Goal: Information Seeking & Learning: Learn about a topic

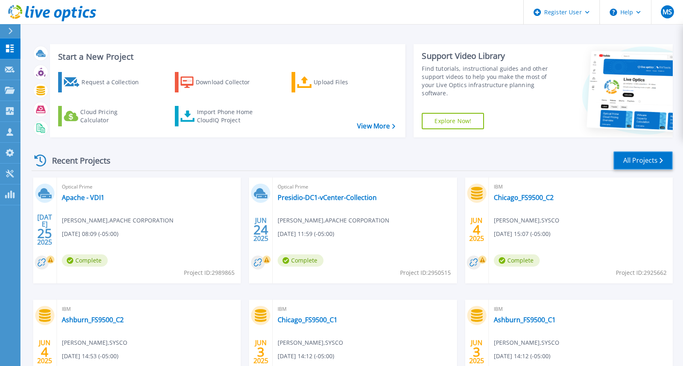
click at [635, 158] on link "All Projects" at bounding box center [642, 160] width 59 height 18
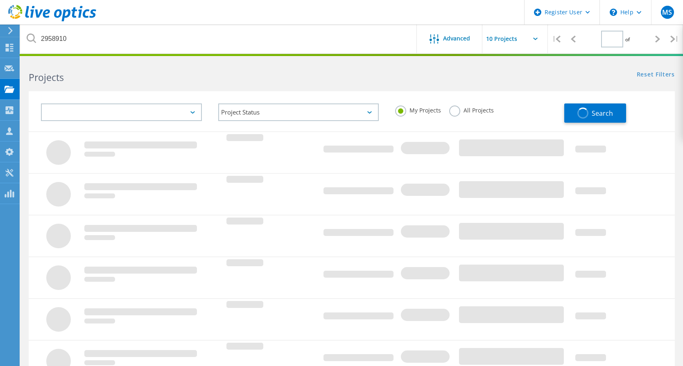
type input "1"
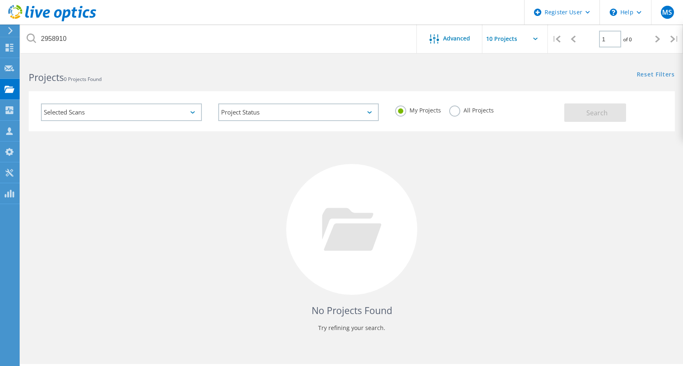
click at [452, 110] on label "All Projects" at bounding box center [471, 110] width 45 height 8
click at [0, 0] on input "All Projects" at bounding box center [0, 0] width 0 height 0
click at [618, 115] on button "Search" at bounding box center [595, 113] width 62 height 18
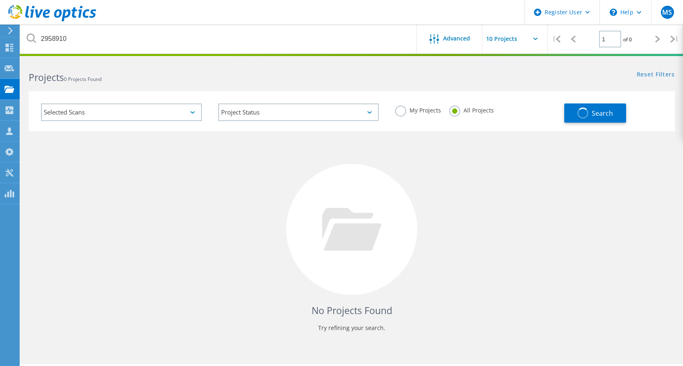
click at [401, 111] on label "My Projects" at bounding box center [418, 110] width 46 height 8
click at [0, 0] on input "My Projects" at bounding box center [0, 0] width 0 height 0
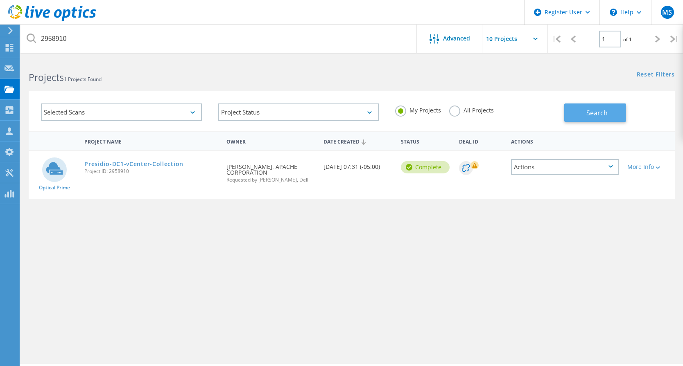
click at [602, 116] on span "Search" at bounding box center [596, 112] width 21 height 9
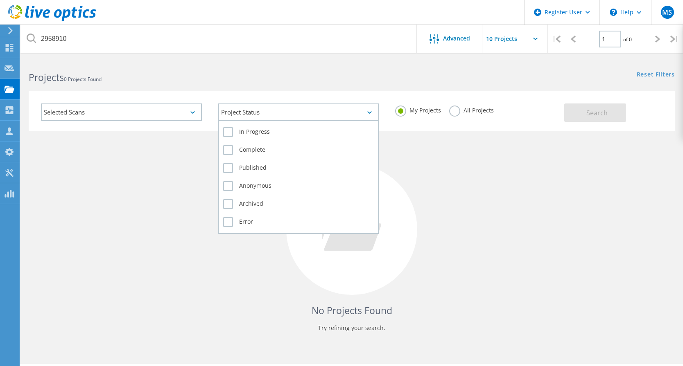
click at [304, 115] on div "Project Status" at bounding box center [298, 113] width 161 height 18
click at [232, 203] on label "Archived" at bounding box center [298, 204] width 151 height 10
click at [0, 0] on input "Archived" at bounding box center [0, 0] width 0 height 0
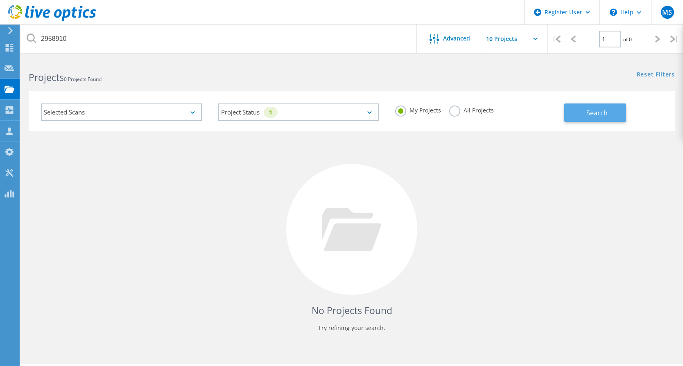
click at [598, 113] on span "Search" at bounding box center [596, 112] width 21 height 9
click at [180, 110] on div "Selected Scans" at bounding box center [121, 113] width 161 height 18
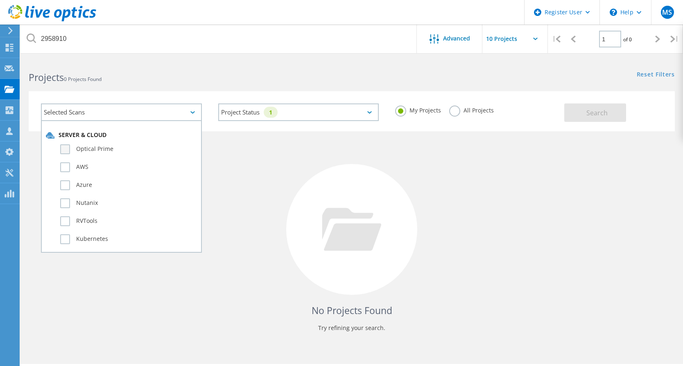
click at [66, 151] on label "Optical Prime" at bounding box center [128, 149] width 137 height 10
click at [0, 0] on input "Optical Prime" at bounding box center [0, 0] width 0 height 0
click at [449, 110] on label "All Projects" at bounding box center [471, 110] width 45 height 8
click at [0, 0] on input "All Projects" at bounding box center [0, 0] width 0 height 0
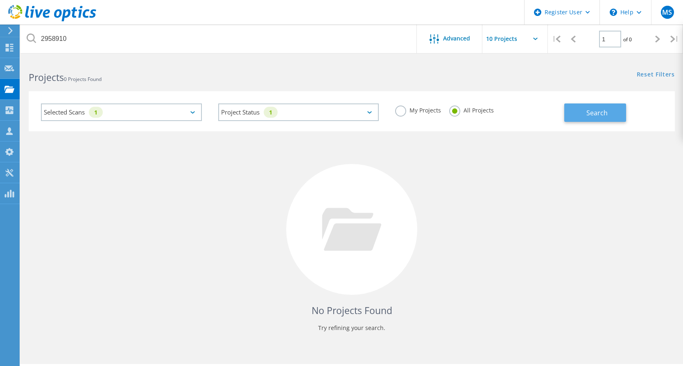
click at [580, 117] on button "Search" at bounding box center [595, 113] width 62 height 18
click at [532, 41] on input "text" at bounding box center [523, 39] width 82 height 29
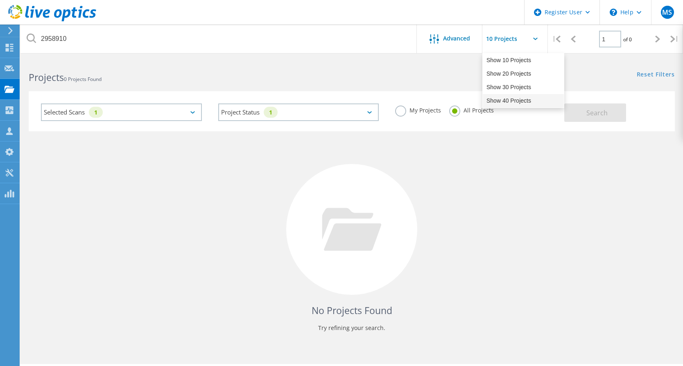
click at [519, 100] on div "Show 40 Projects" at bounding box center [523, 101] width 81 height 14
type input "Show 40 Projects"
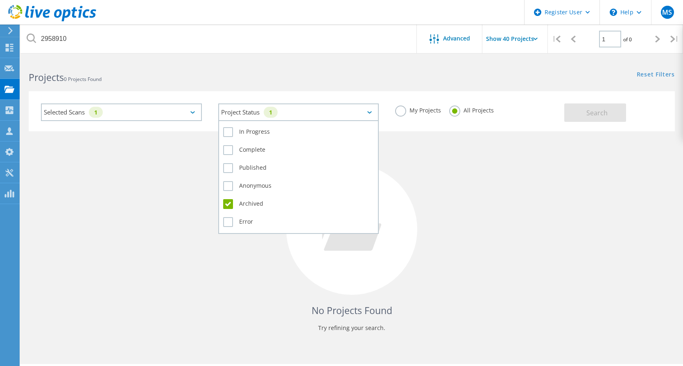
click at [372, 112] on div "Project Status 1" at bounding box center [298, 113] width 161 height 18
click at [229, 203] on label "Archived" at bounding box center [298, 204] width 151 height 10
click at [0, 0] on input "Archived" at bounding box center [0, 0] width 0 height 0
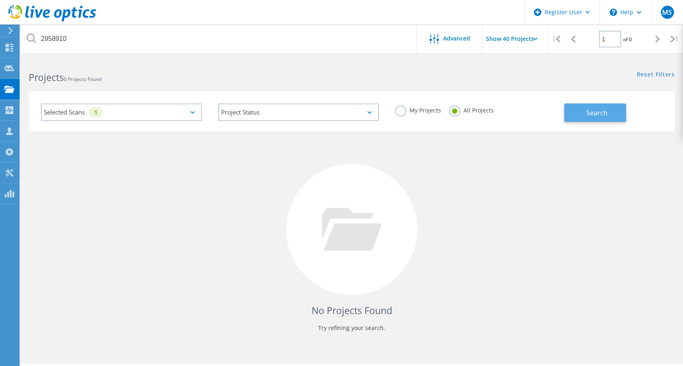
click at [597, 113] on span "Search" at bounding box center [596, 112] width 21 height 9
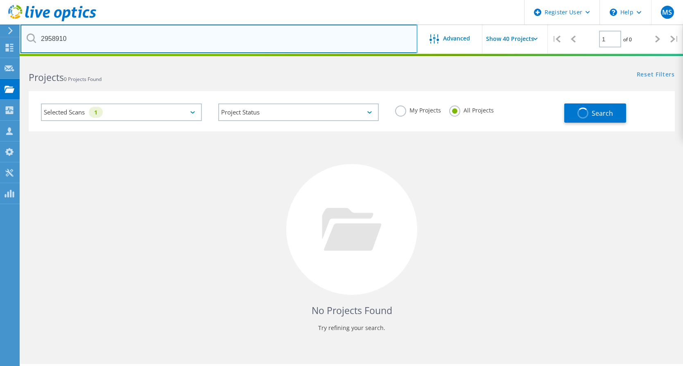
click at [112, 43] on input "2958910" at bounding box center [218, 39] width 397 height 29
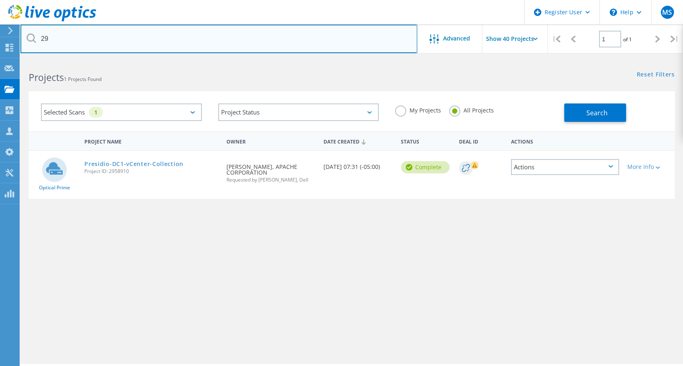
type input "2"
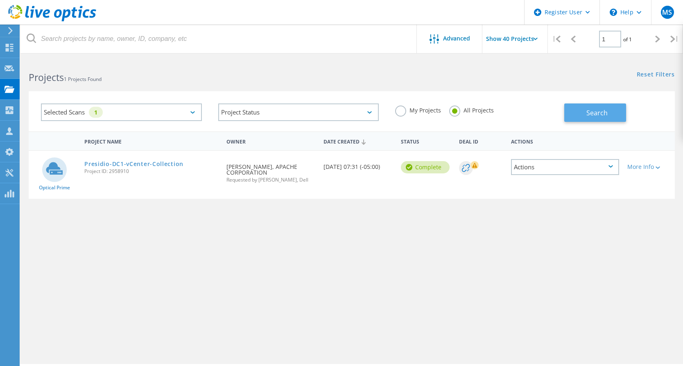
click at [589, 111] on span "Search" at bounding box center [596, 112] width 21 height 9
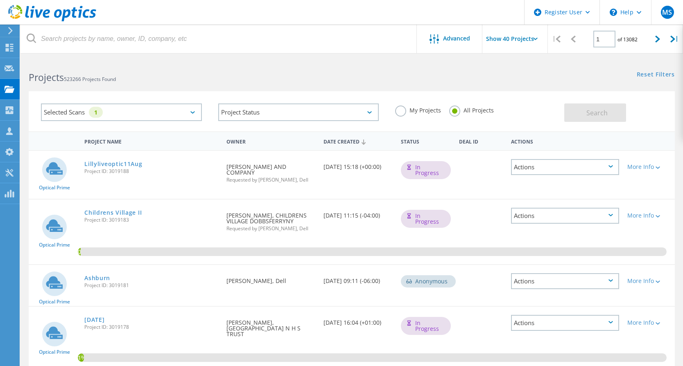
click at [399, 110] on label "My Projects" at bounding box center [418, 110] width 46 height 8
click at [0, 0] on input "My Projects" at bounding box center [0, 0] width 0 height 0
click at [601, 110] on span "Search" at bounding box center [596, 112] width 21 height 9
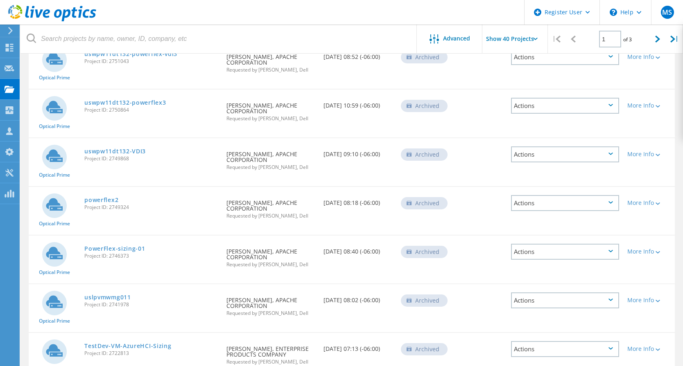
scroll to position [368, 0]
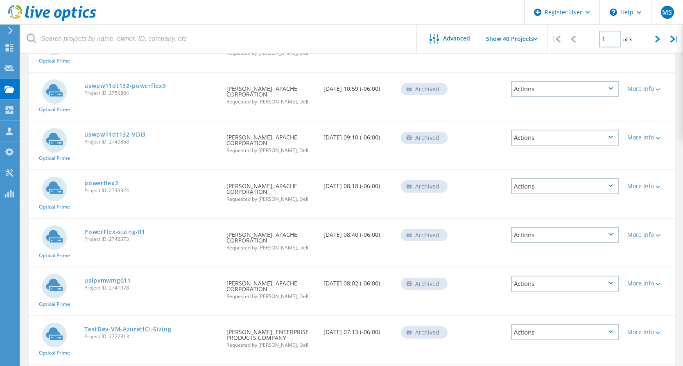
click at [119, 327] on link "TestDev-VM-AzureHCI-Sizing" at bounding box center [127, 330] width 87 height 6
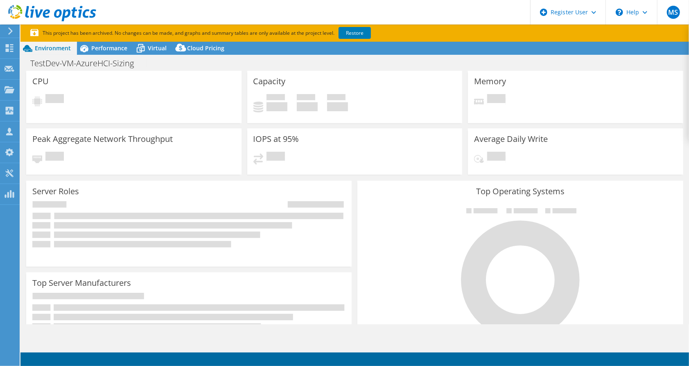
select select "USEast"
select select "USD"
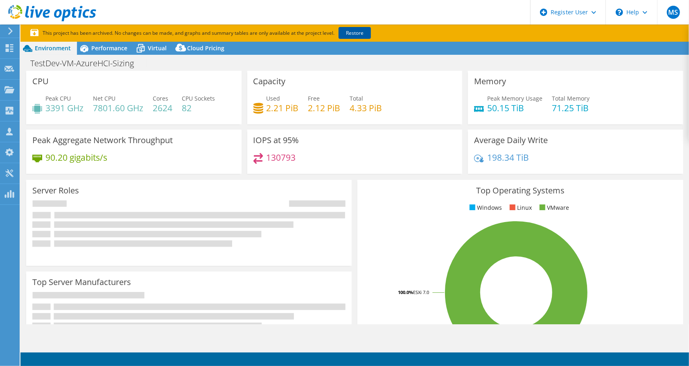
click at [353, 33] on link "Restore" at bounding box center [354, 33] width 32 height 12
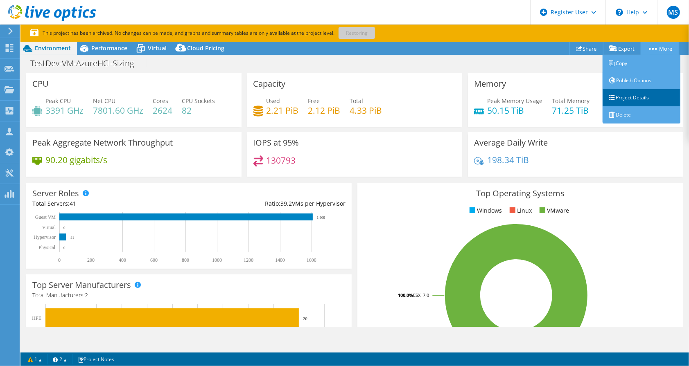
click at [635, 96] on link "Project Details" at bounding box center [641, 97] width 78 height 17
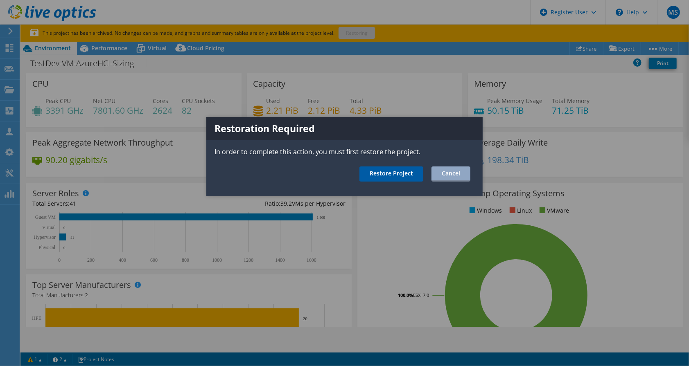
click at [400, 175] on link "Restore Project" at bounding box center [391, 174] width 64 height 15
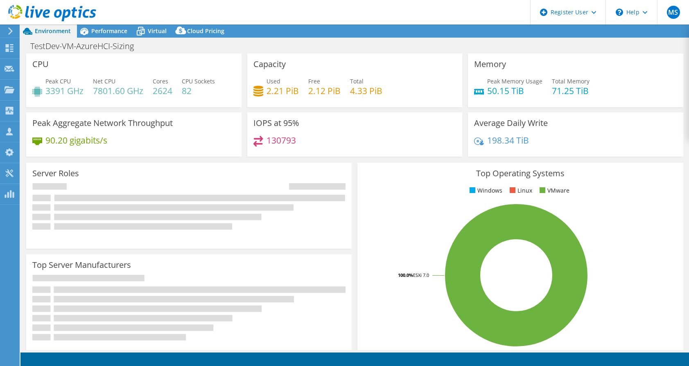
select select "USEast"
select select "USD"
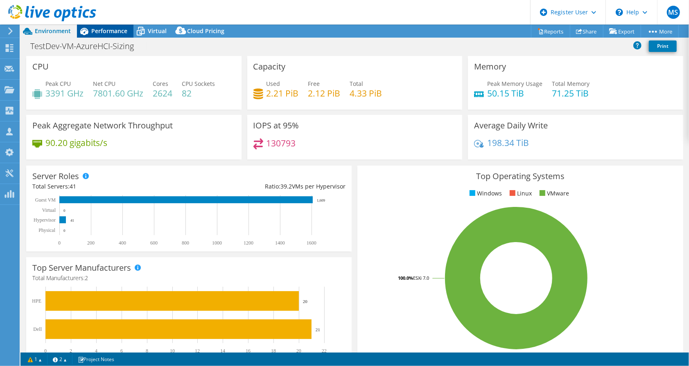
click at [107, 30] on span "Performance" at bounding box center [109, 31] width 36 height 8
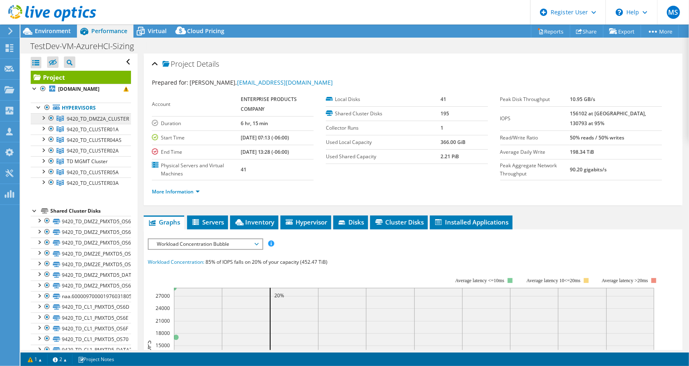
click at [97, 118] on span "9420_TD_DMZ2A_CLUSTER" at bounding box center [98, 118] width 62 height 7
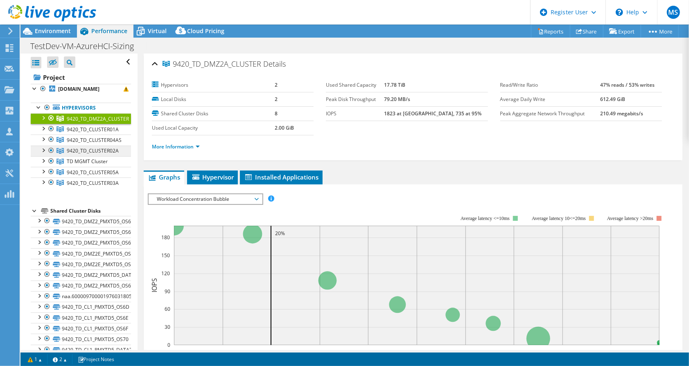
click at [74, 122] on span "9420_TD_CLUSTER02A" at bounding box center [98, 118] width 62 height 7
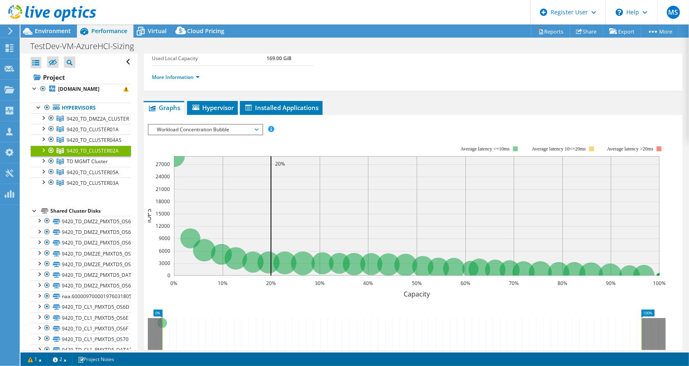
scroll to position [82, 0]
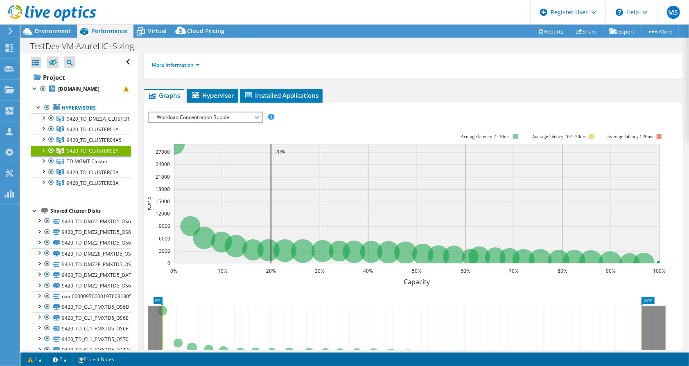
click at [258, 114] on span "Workload Concentration Bubble" at bounding box center [205, 118] width 105 height 10
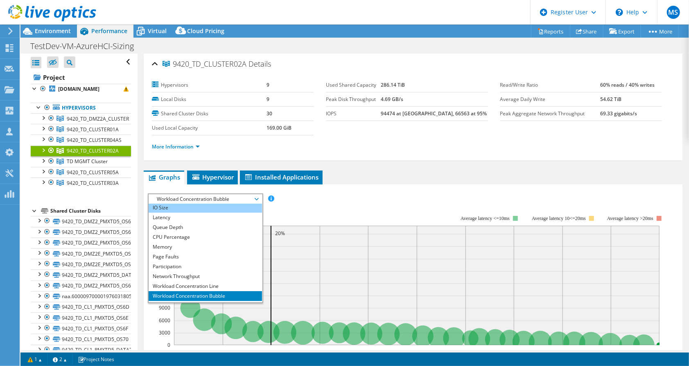
scroll to position [29, 0]
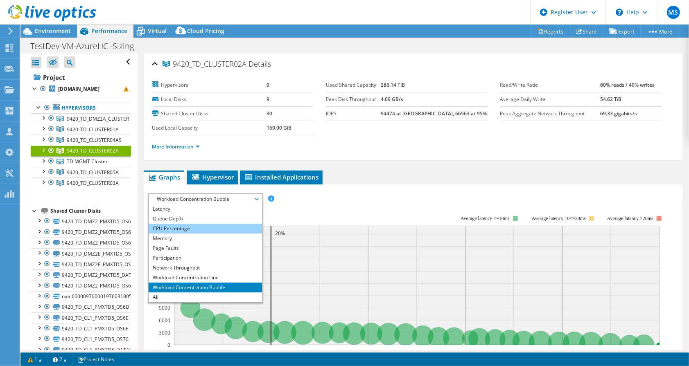
click at [198, 224] on li "CPU Percentage" at bounding box center [205, 229] width 113 height 10
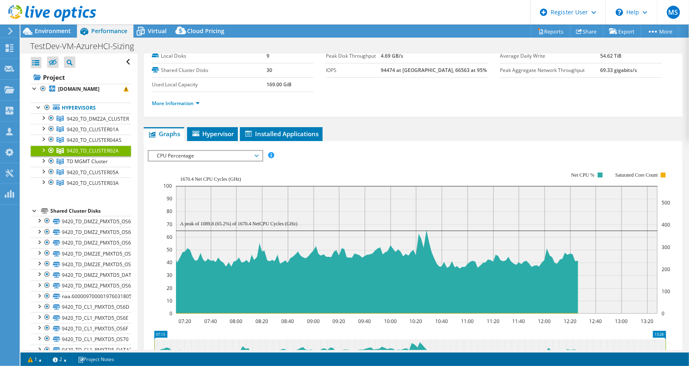
scroll to position [41, 0]
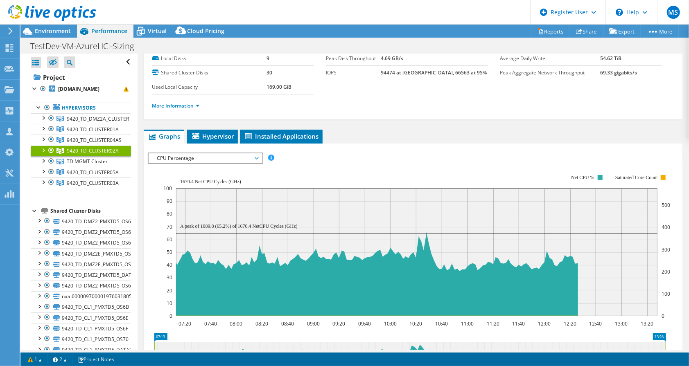
click at [256, 154] on span "CPU Percentage" at bounding box center [205, 158] width 105 height 10
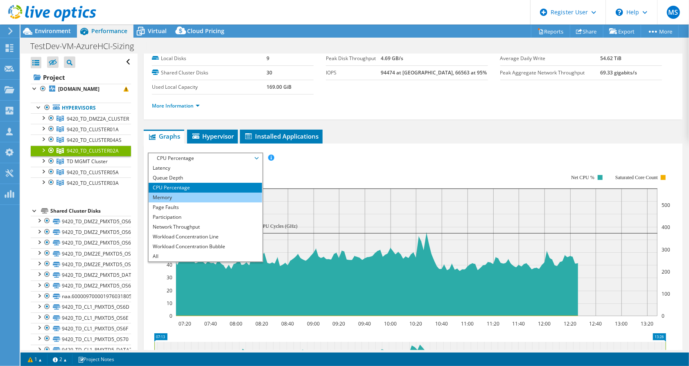
click at [202, 198] on li "Memory" at bounding box center [205, 198] width 113 height 10
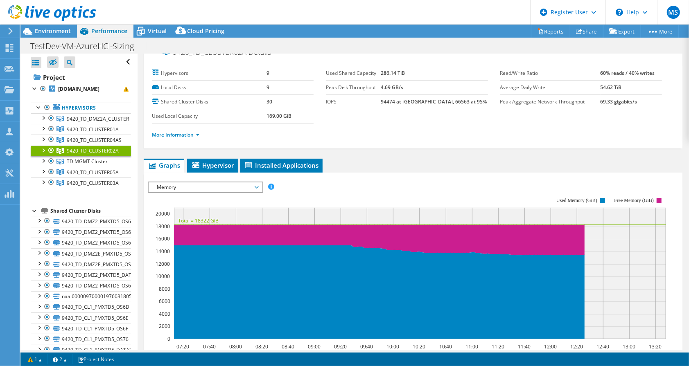
scroll to position [0, 0]
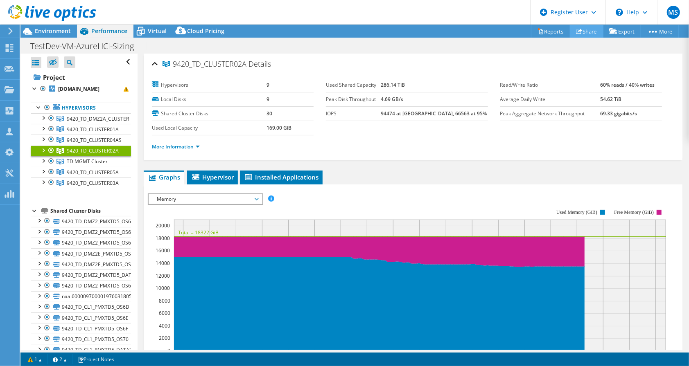
click at [586, 28] on link "Share" at bounding box center [587, 31] width 34 height 13
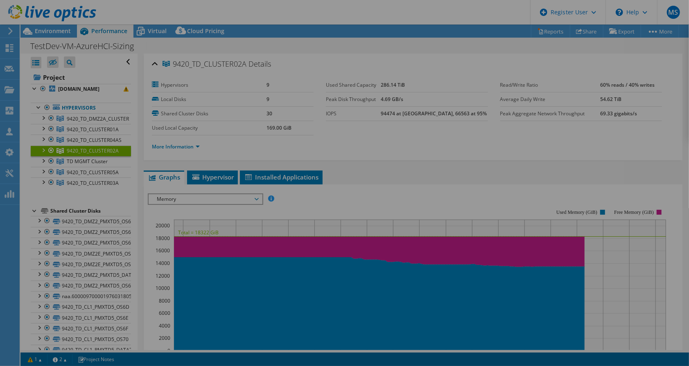
click at [580, 52] on div at bounding box center [344, 183] width 689 height 317
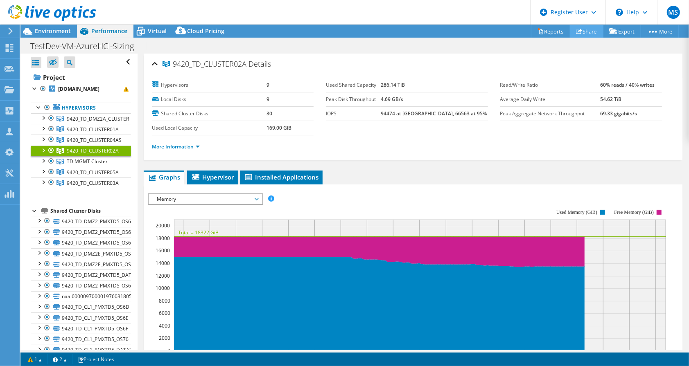
click at [586, 32] on link "Share" at bounding box center [587, 31] width 34 height 13
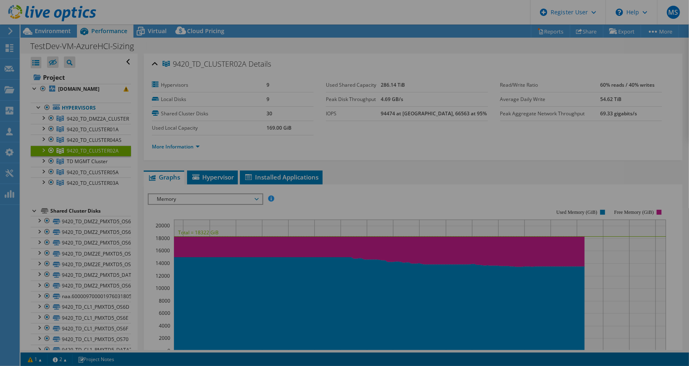
click at [585, 34] on div at bounding box center [344, 183] width 689 height 317
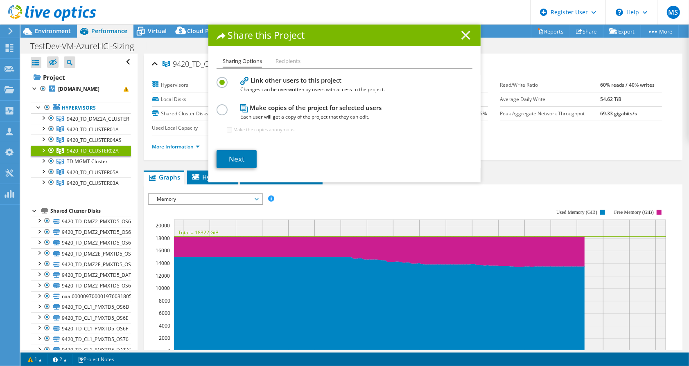
click at [462, 34] on line at bounding box center [466, 35] width 8 height 8
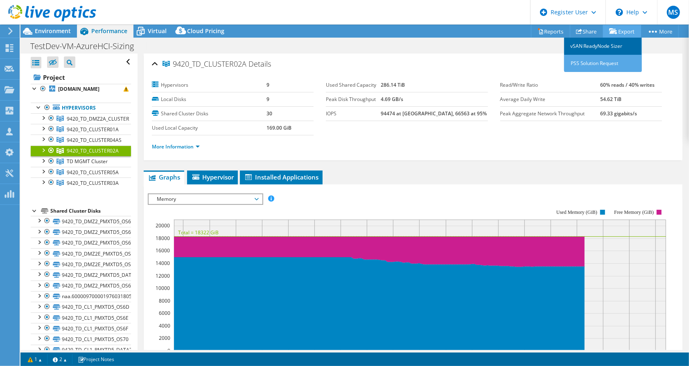
click at [600, 47] on link "vSAN ReadyNode Sizer" at bounding box center [603, 46] width 78 height 17
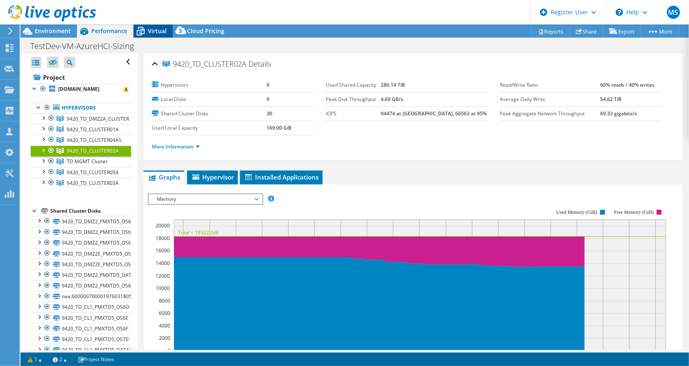
click at [156, 28] on span "Virtual" at bounding box center [157, 31] width 19 height 8
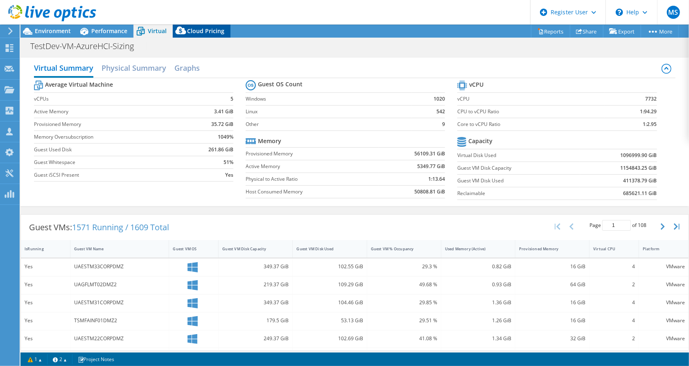
click at [203, 31] on span "Cloud Pricing" at bounding box center [205, 31] width 37 height 8
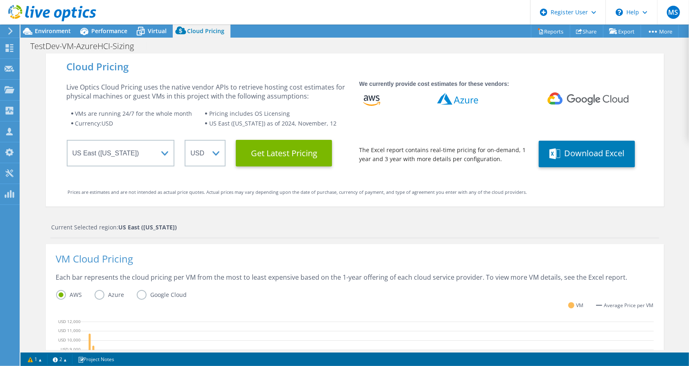
click at [97, 293] on label "Azure" at bounding box center [116, 295] width 42 height 10
click at [0, 0] on input "Azure" at bounding box center [0, 0] width 0 height 0
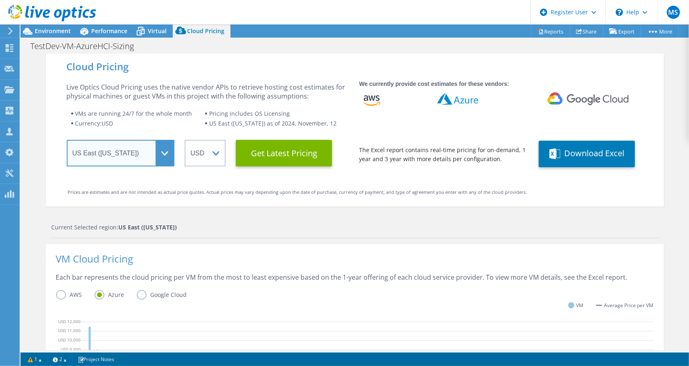
click at [153, 155] on select "Select a Region Asia Pacific (Hong Kong) Asia Pacific (Mumbai) Asia Pacific (Se…" at bounding box center [121, 153] width 108 height 27
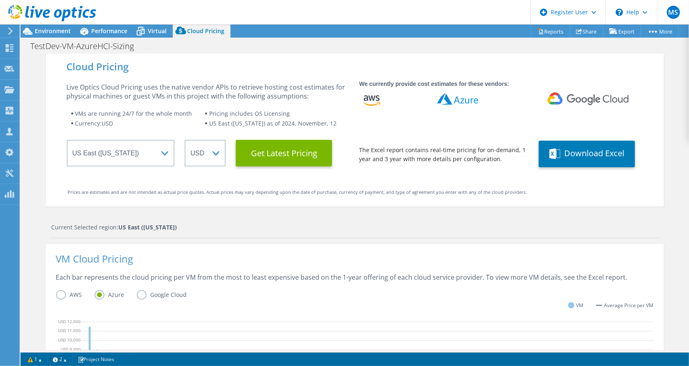
drag, startPoint x: 348, startPoint y: 126, endPoint x: 399, endPoint y: 144, distance: 54.1
click at [349, 126] on div "Live Optics Cloud Pricing uses the native vendor APIs to retrieve hosting cost …" at bounding box center [355, 123] width 576 height 88
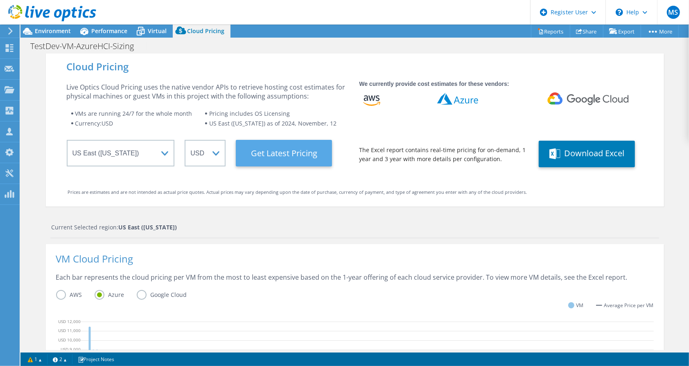
click at [278, 156] on Latest "Get Latest Pricing" at bounding box center [284, 153] width 96 height 27
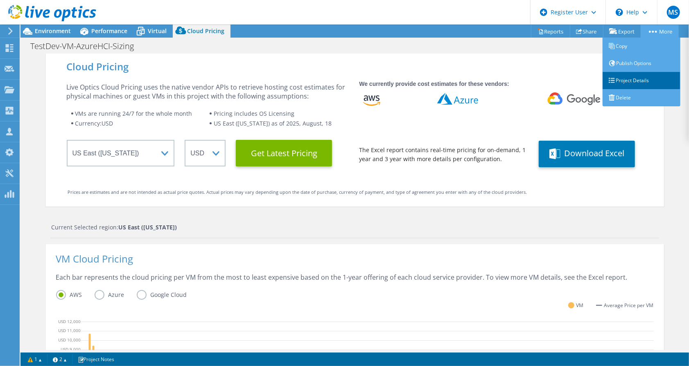
click at [643, 81] on link "Project Details" at bounding box center [641, 80] width 78 height 17
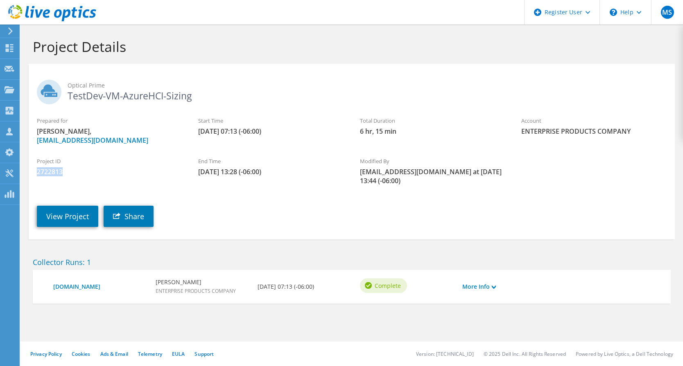
drag, startPoint x: 65, startPoint y: 173, endPoint x: 33, endPoint y: 172, distance: 31.5
click at [33, 172] on div "Project ID 2722813" at bounding box center [109, 166] width 161 height 27
drag, startPoint x: 33, startPoint y: 172, endPoint x: 46, endPoint y: 171, distance: 12.7
copy span "2722813"
click at [73, 213] on link "View Project" at bounding box center [67, 216] width 61 height 21
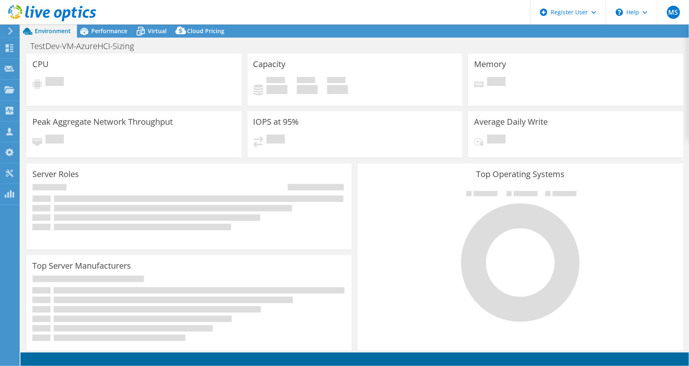
select select "USEast"
select select "USD"
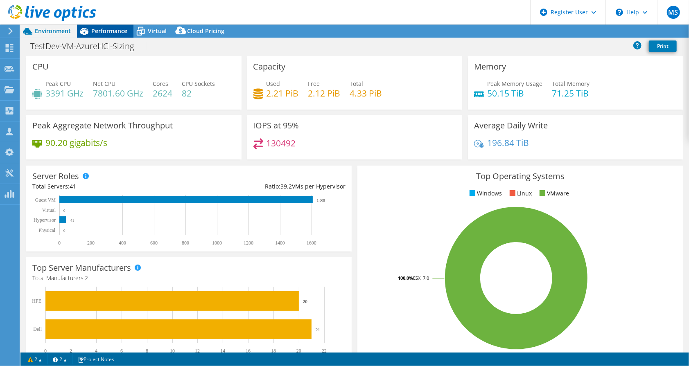
click at [108, 30] on span "Performance" at bounding box center [109, 31] width 36 height 8
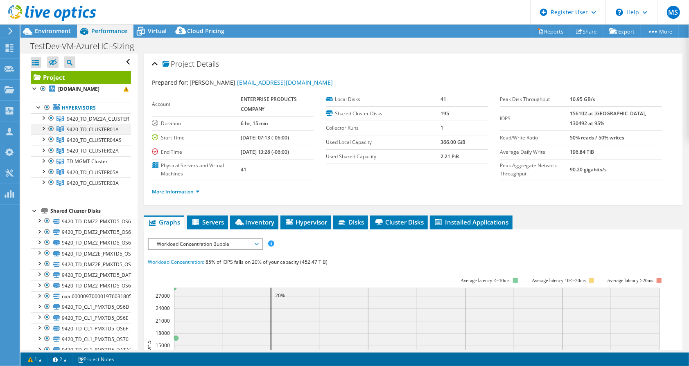
click at [52, 127] on div at bounding box center [51, 129] width 8 height 10
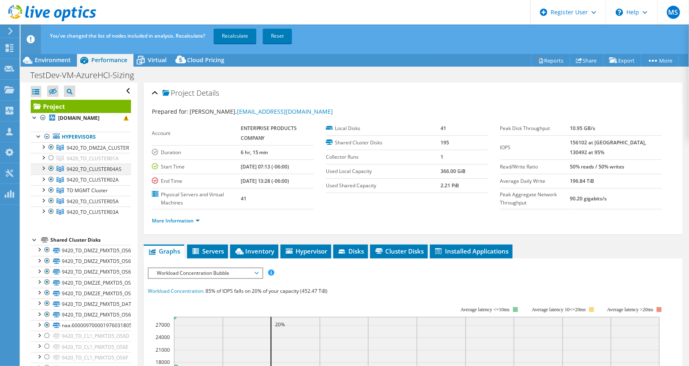
click at [52, 170] on div at bounding box center [51, 169] width 8 height 10
click at [53, 183] on div at bounding box center [51, 180] width 8 height 10
click at [50, 193] on div at bounding box center [51, 190] width 8 height 10
click at [52, 203] on div at bounding box center [51, 201] width 8 height 10
click at [52, 209] on div at bounding box center [51, 212] width 8 height 10
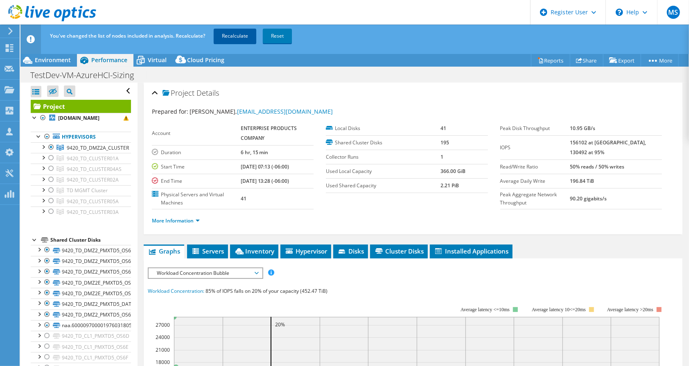
click at [239, 34] on link "Recalculate" at bounding box center [235, 36] width 43 height 15
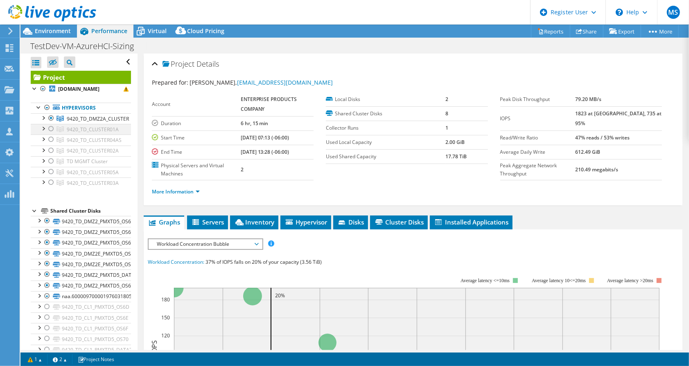
click at [51, 128] on div at bounding box center [51, 129] width 8 height 10
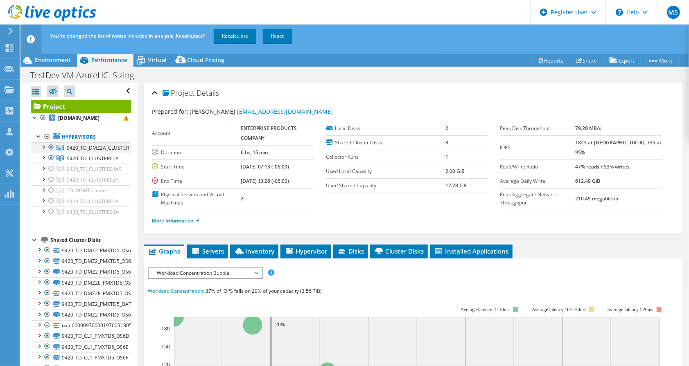
click at [53, 145] on div at bounding box center [51, 147] width 8 height 10
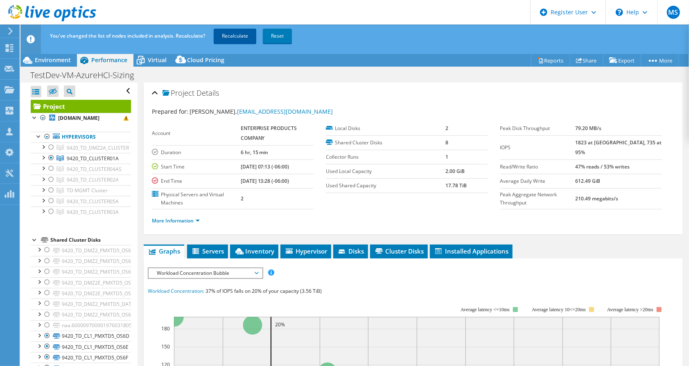
click at [234, 36] on link "Recalculate" at bounding box center [235, 36] width 43 height 15
click at [239, 178] on label "End Time" at bounding box center [196, 181] width 89 height 8
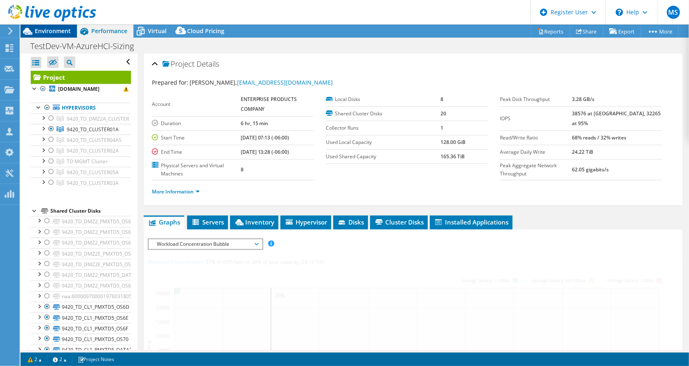
click at [60, 28] on span "Environment" at bounding box center [53, 31] width 36 height 8
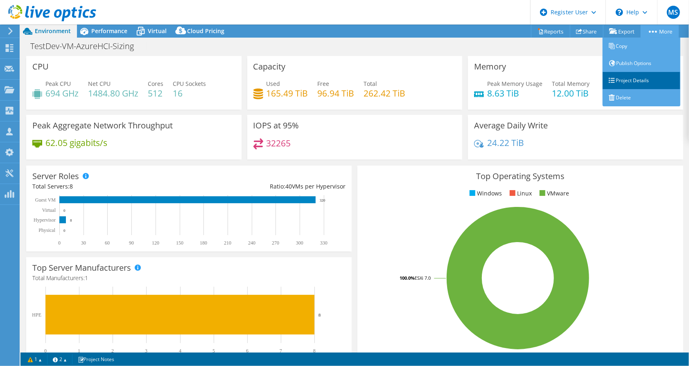
click at [648, 80] on link "Project Details" at bounding box center [641, 80] width 78 height 17
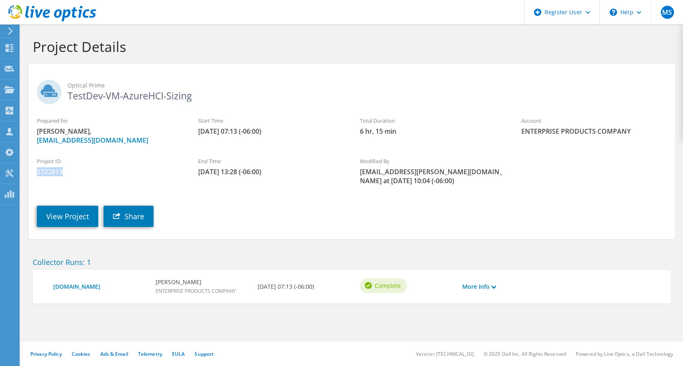
drag, startPoint x: 65, startPoint y: 173, endPoint x: 34, endPoint y: 174, distance: 31.9
click at [34, 174] on div "Project ID 2722813" at bounding box center [109, 166] width 161 height 27
drag, startPoint x: 34, startPoint y: 174, endPoint x: 44, endPoint y: 174, distance: 10.6
copy span "2722813"
click at [61, 214] on link "View Project" at bounding box center [67, 216] width 61 height 21
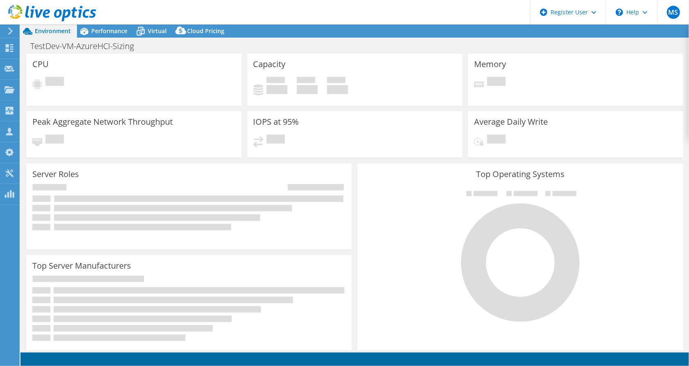
select select "USEast"
select select "USD"
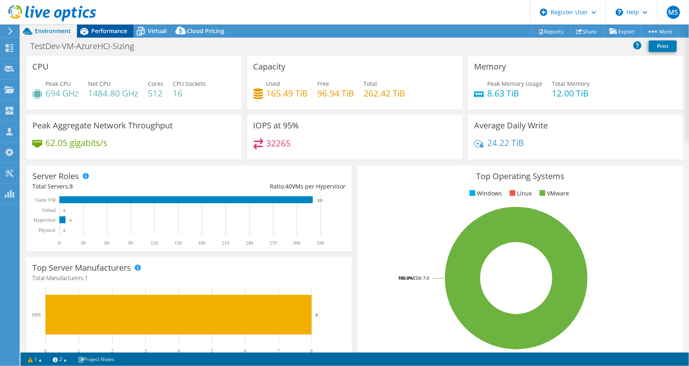
click at [107, 32] on span "Performance" at bounding box center [109, 31] width 36 height 8
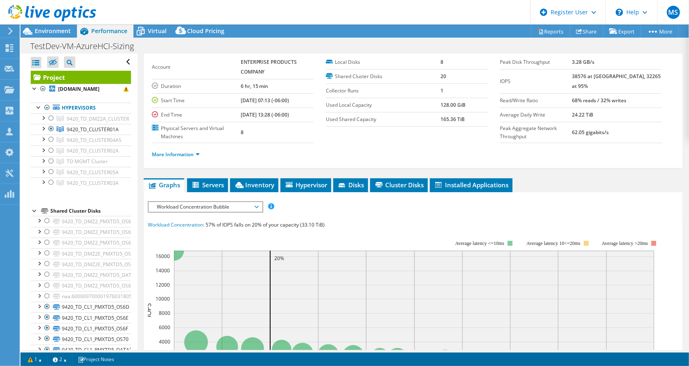
scroll to position [82, 0]
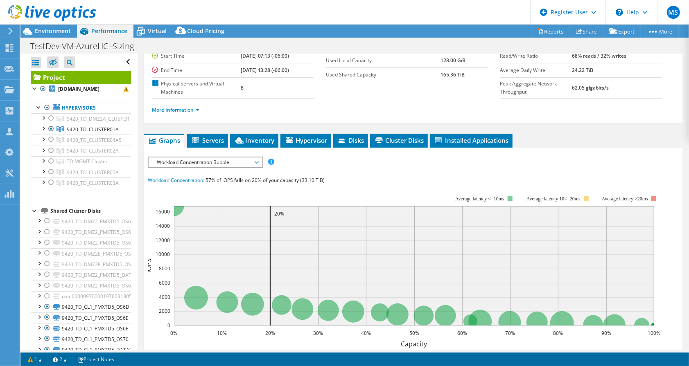
click at [259, 161] on icon at bounding box center [257, 162] width 4 height 2
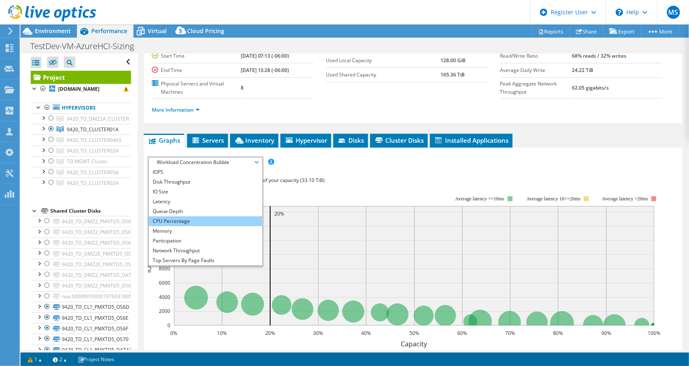
click at [213, 220] on li "CPU Percentage" at bounding box center [205, 222] width 113 height 10
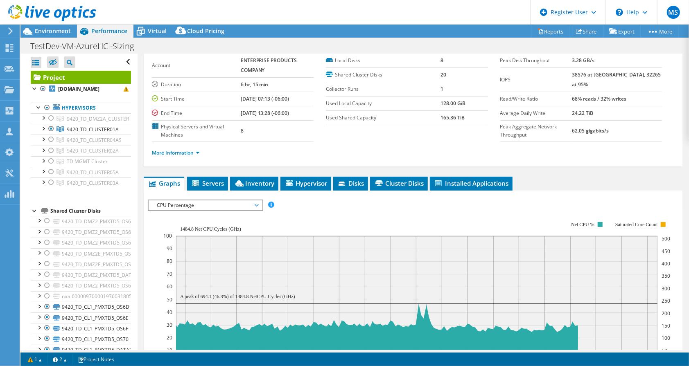
scroll to position [0, 0]
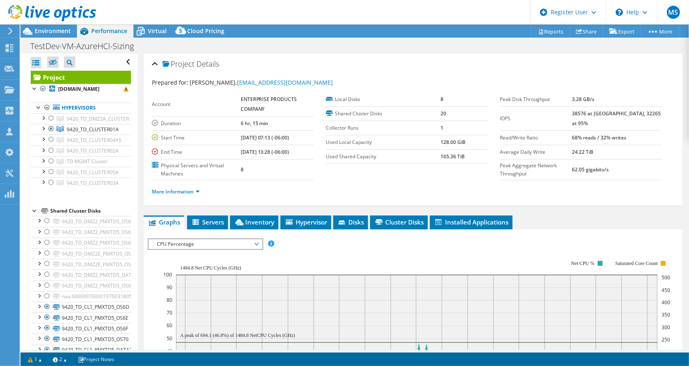
click at [552, 227] on ul "Graphs Servers Inventory Hypervisor Disks Cluster Disks Installed Applications" at bounding box center [413, 223] width 539 height 14
